Goal: Communication & Community: Answer question/provide support

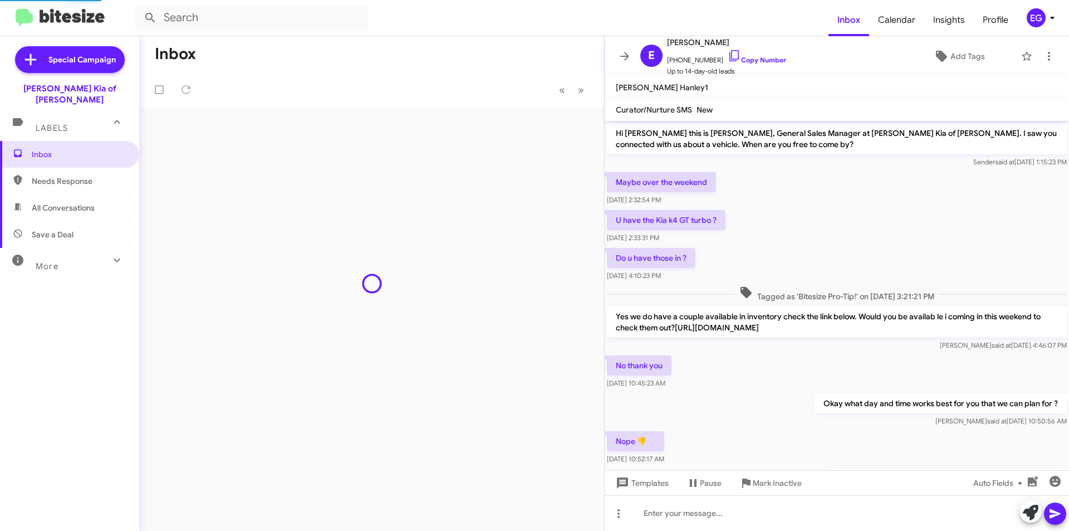
scroll to position [208, 0]
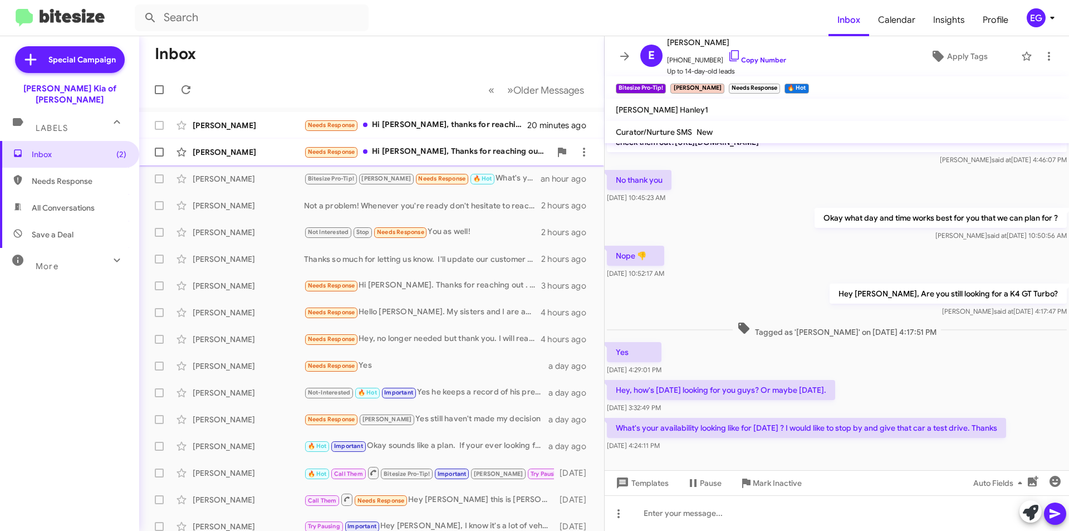
click at [242, 149] on div "[PERSON_NAME]" at bounding box center [248, 151] width 111 height 11
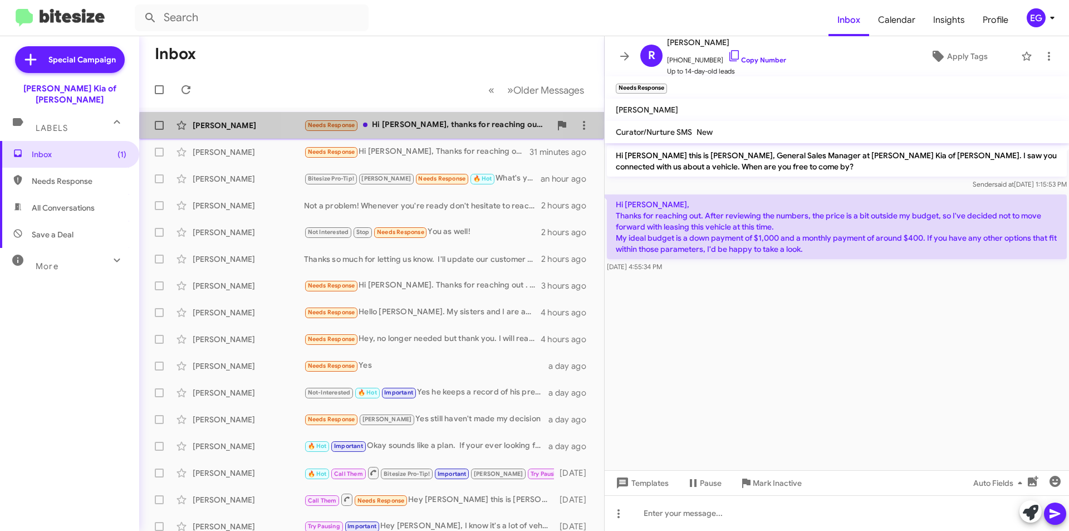
click at [405, 131] on div "Needs Response Hi [PERSON_NAME], thanks for reaching out. I am wondering what k…" at bounding box center [427, 125] width 247 height 13
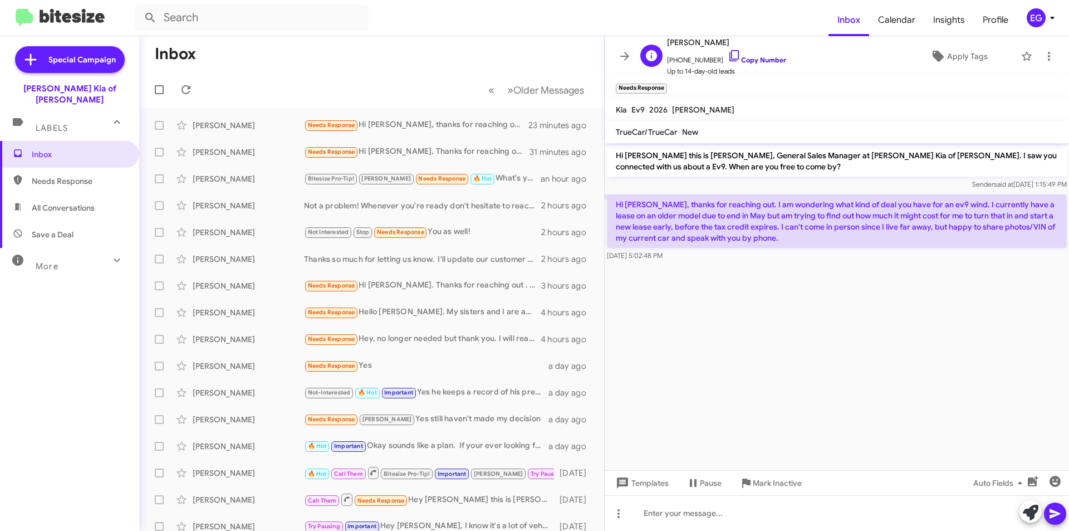
click at [750, 58] on link "Copy Number" at bounding box center [757, 60] width 58 height 8
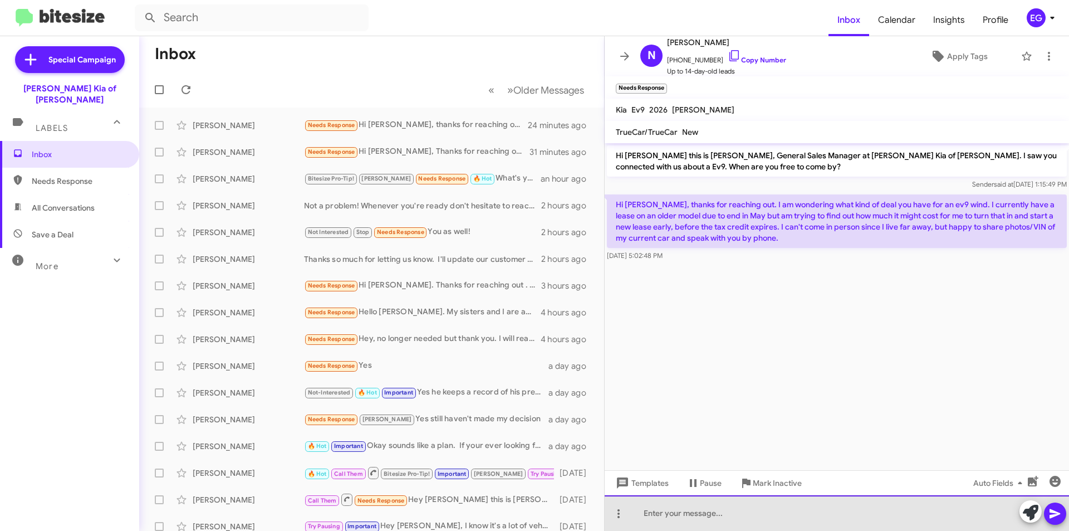
click at [665, 516] on div at bounding box center [837, 513] width 464 height 36
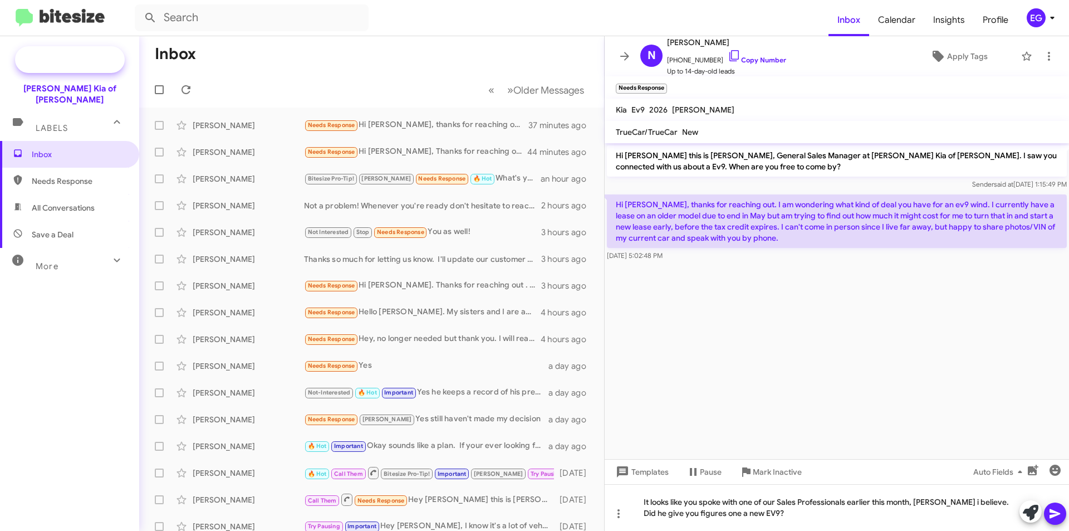
click at [65, 62] on span "Special Campaign" at bounding box center [81, 59] width 67 height 11
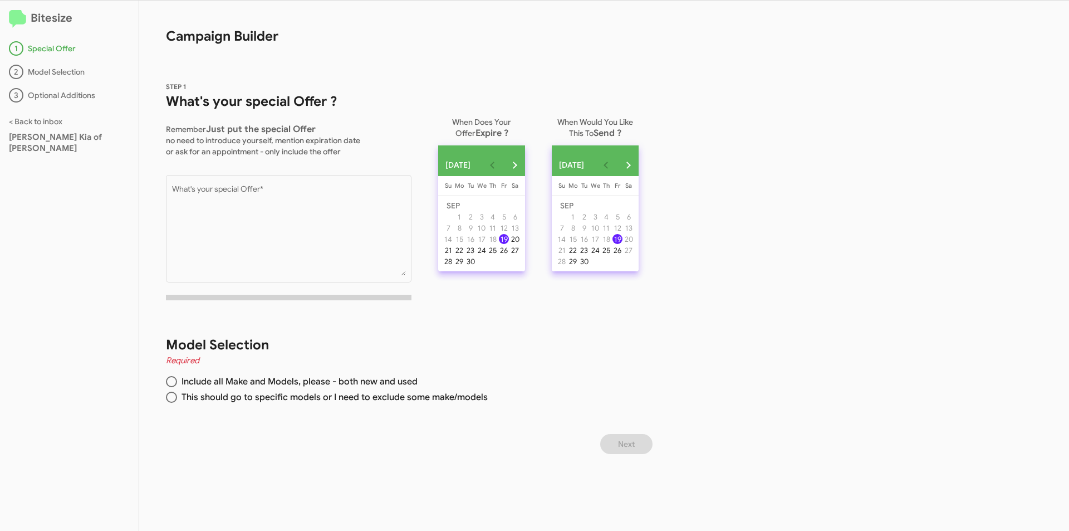
click at [18, 14] on img at bounding box center [17, 19] width 17 height 18
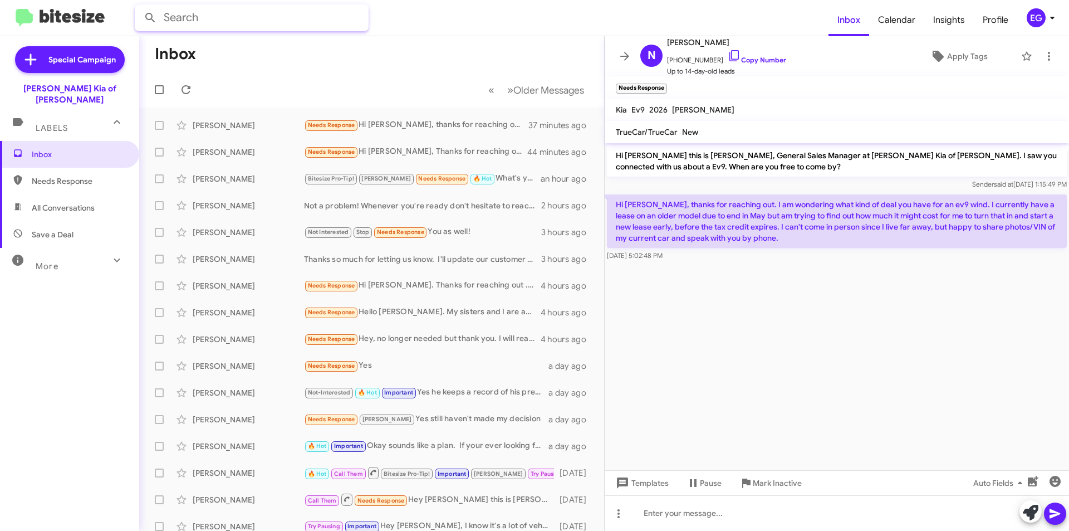
click at [270, 13] on input "text" at bounding box center [252, 17] width 234 height 27
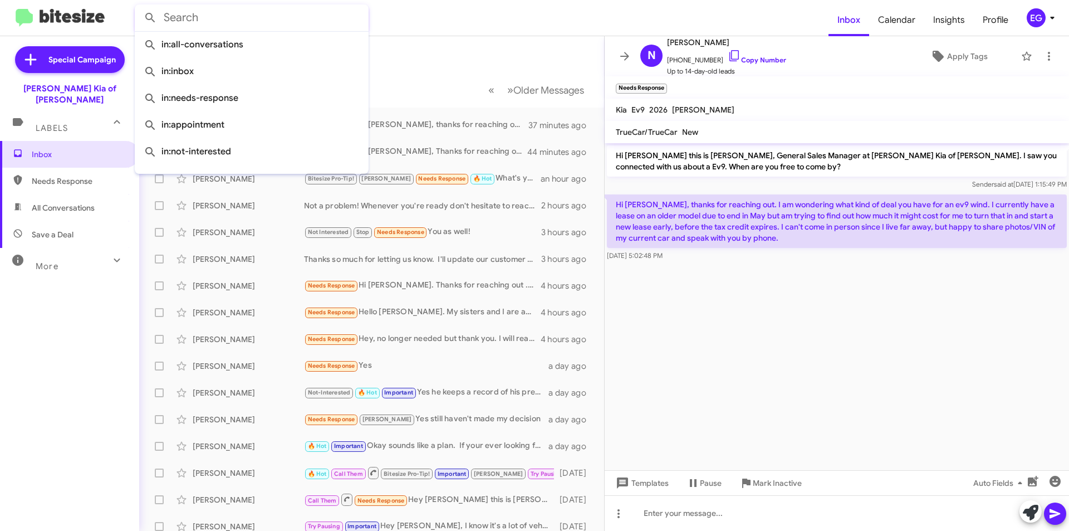
paste input "[PHONE_NUMBER]"
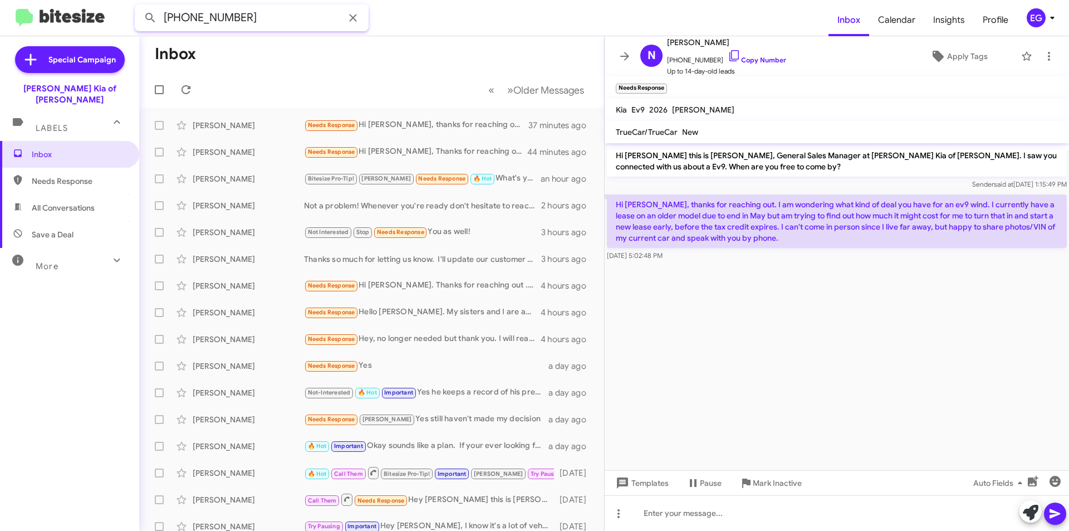
click at [139, 7] on button at bounding box center [150, 18] width 22 height 22
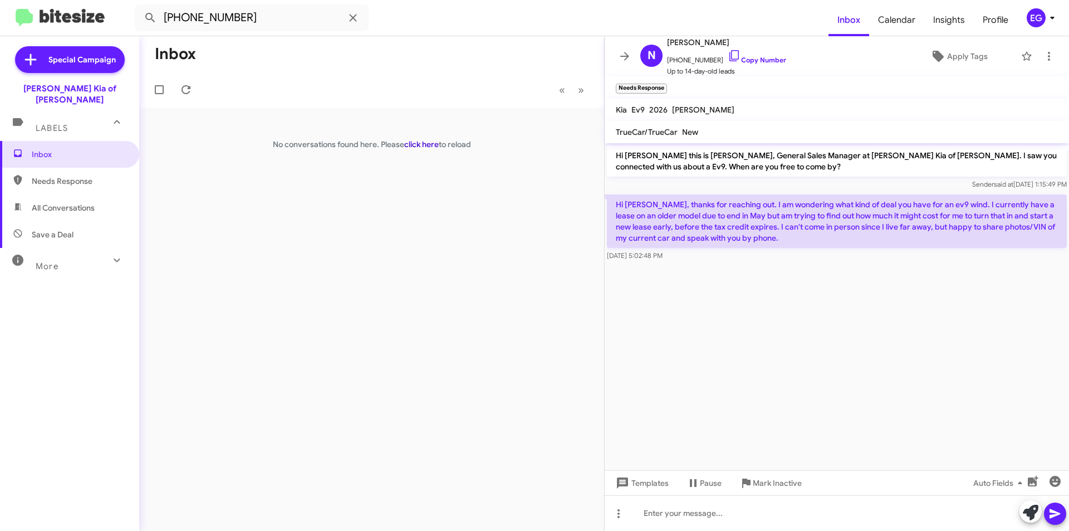
click at [420, 145] on link "click here" at bounding box center [421, 144] width 35 height 10
click at [80, 253] on div "More" at bounding box center [58, 261] width 99 height 21
click at [75, 227] on span "Save a Deal" at bounding box center [69, 234] width 139 height 27
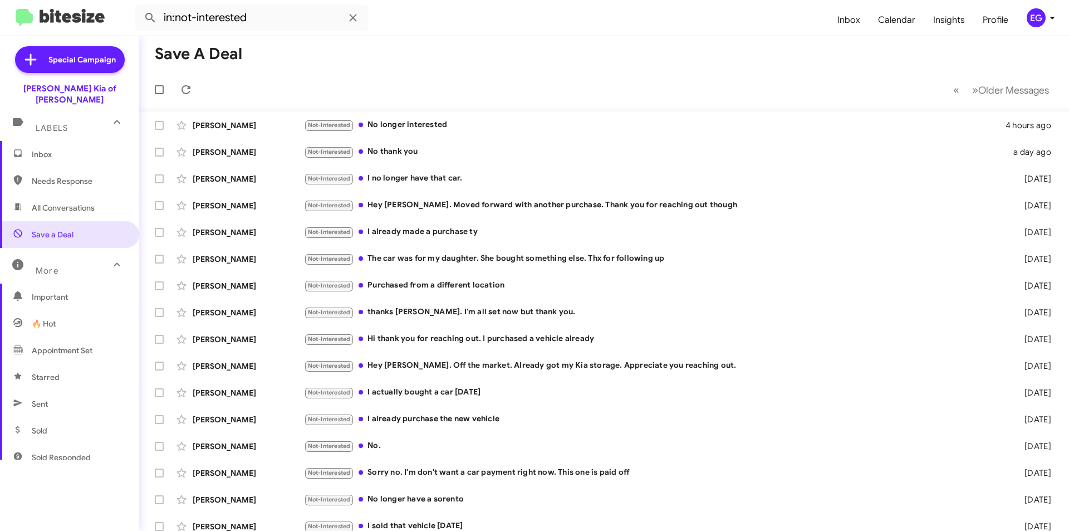
click at [72, 202] on span "All Conversations" at bounding box center [63, 207] width 63 height 11
type input "in:all-conversations"
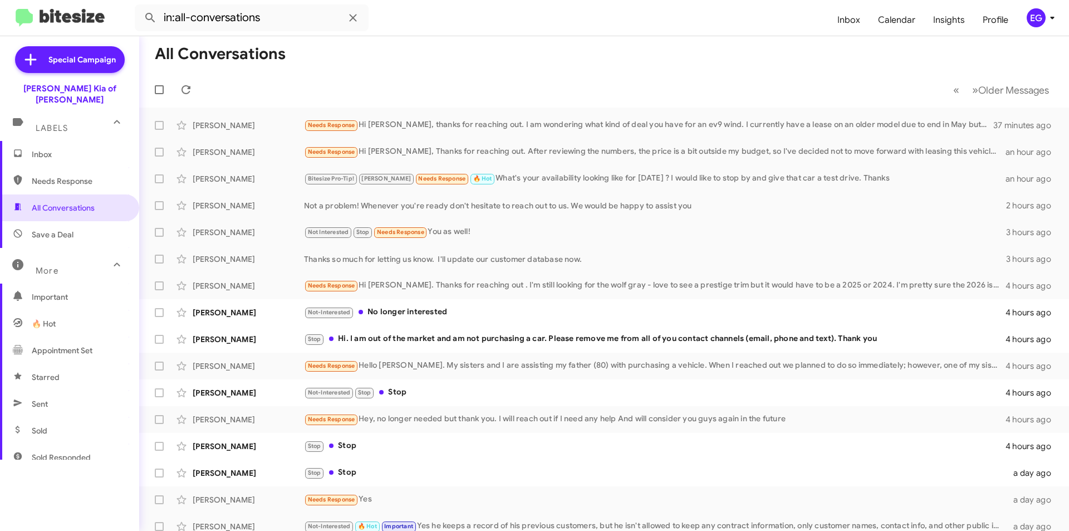
click at [50, 149] on span "Inbox" at bounding box center [79, 154] width 95 height 11
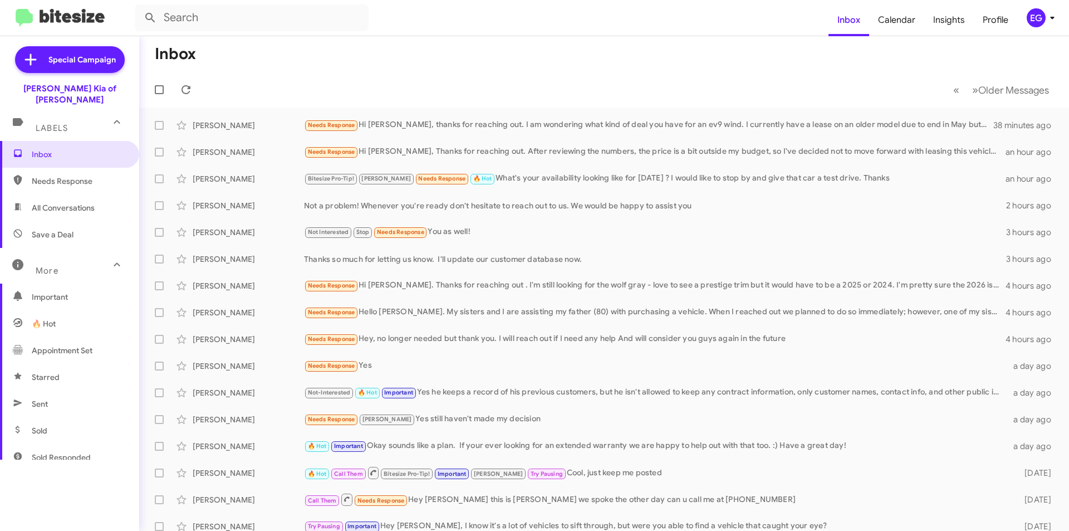
click at [60, 390] on span "Sent" at bounding box center [69, 403] width 139 height 27
type input "in:sent"
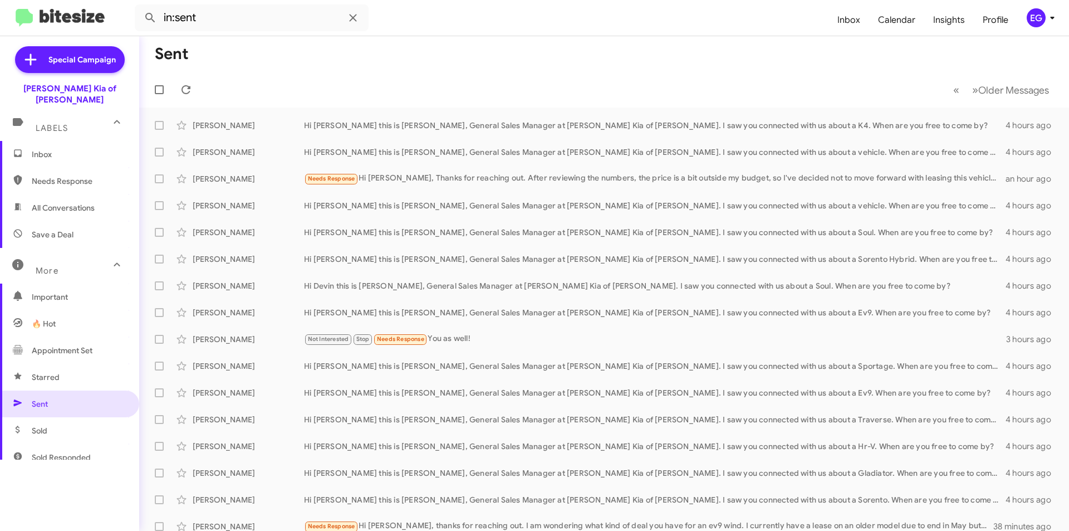
click at [96, 256] on div "More" at bounding box center [58, 266] width 99 height 21
